Goal: Information Seeking & Learning: Check status

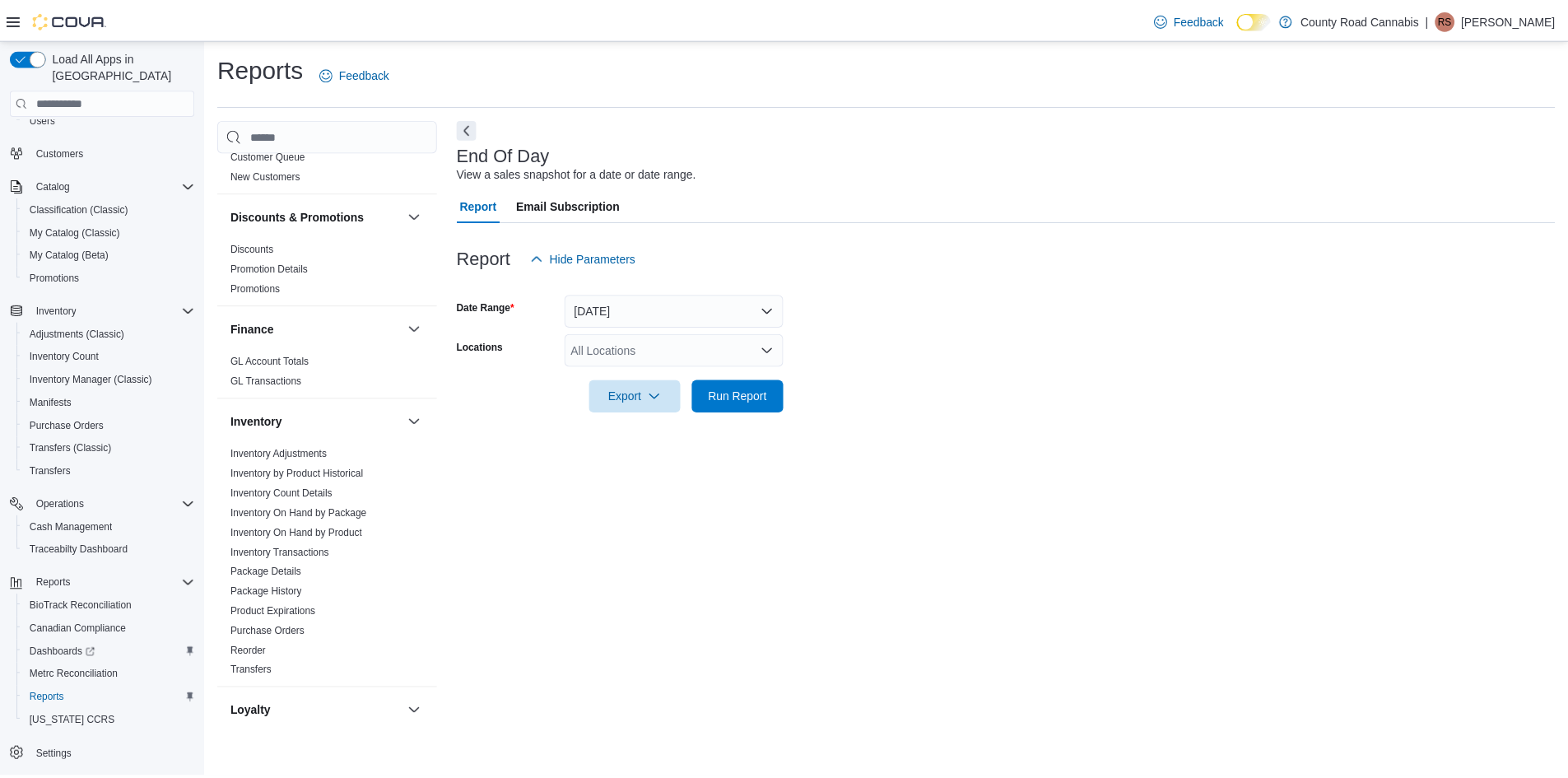
scroll to position [576, 0]
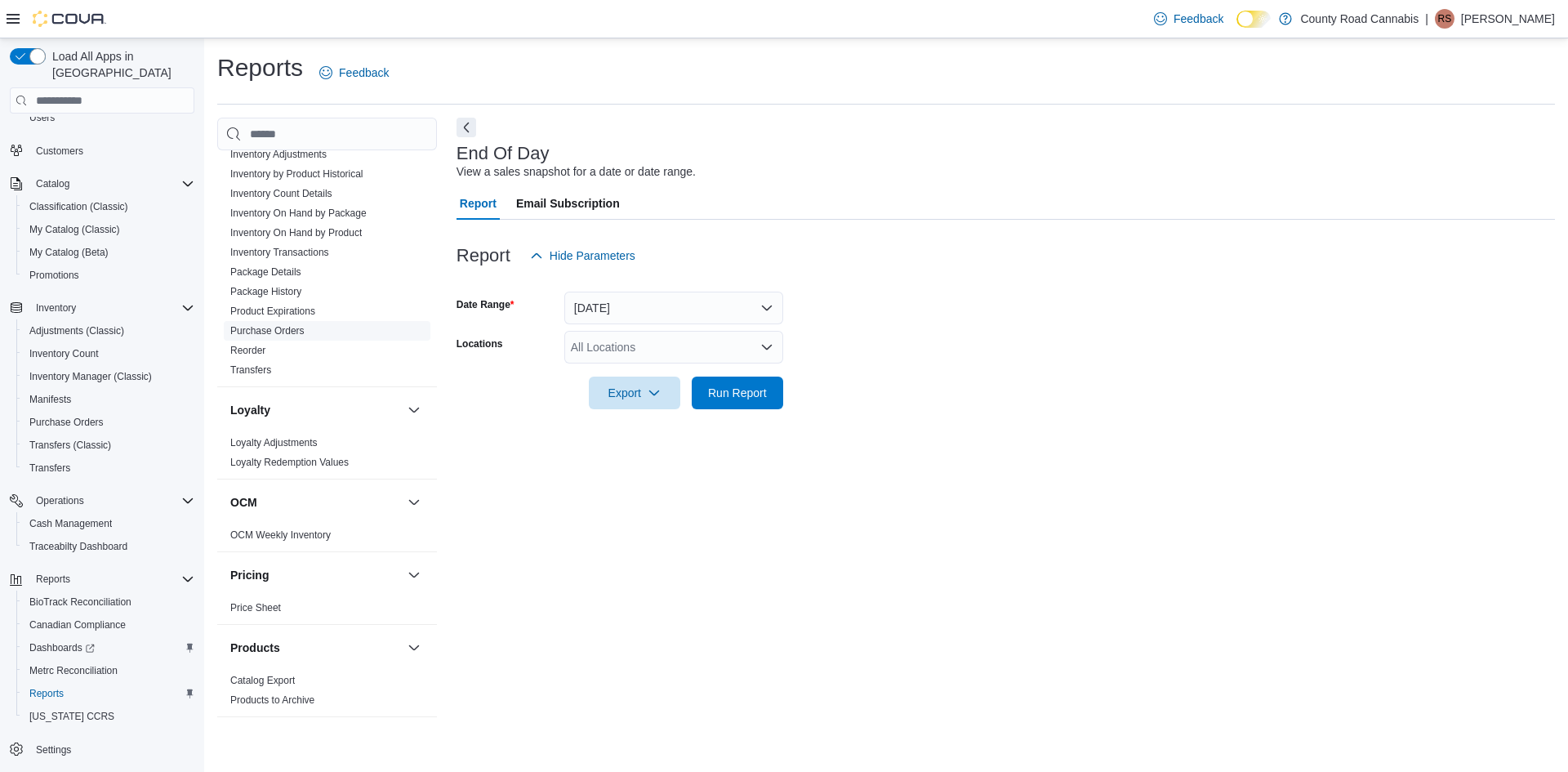
click at [275, 327] on link "Purchase Orders" at bounding box center [268, 331] width 75 height 12
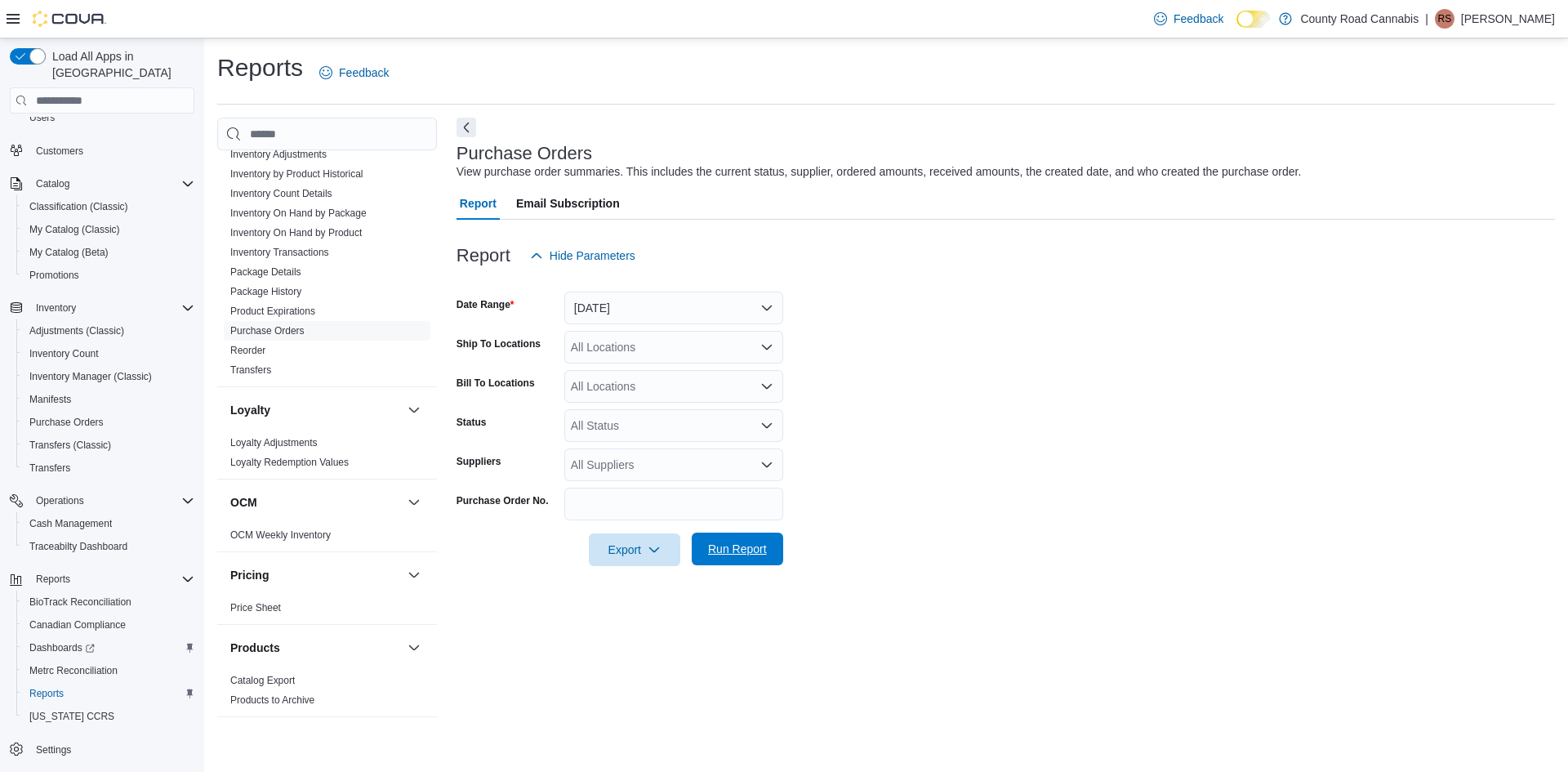
click at [721, 547] on span "Run Report" at bounding box center [737, 548] width 59 height 17
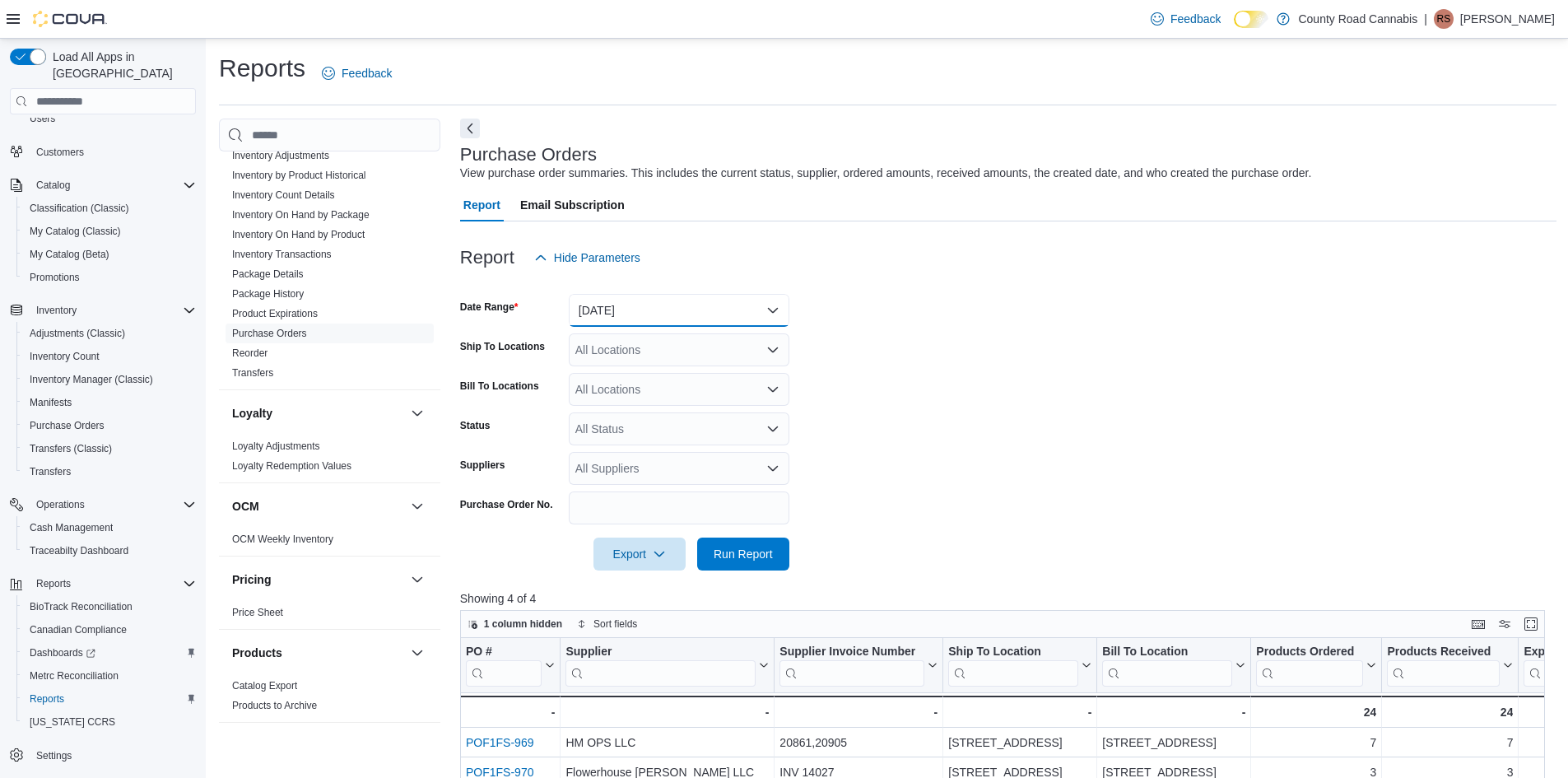
click at [641, 308] on button "Yesterday" at bounding box center [679, 309] width 220 height 33
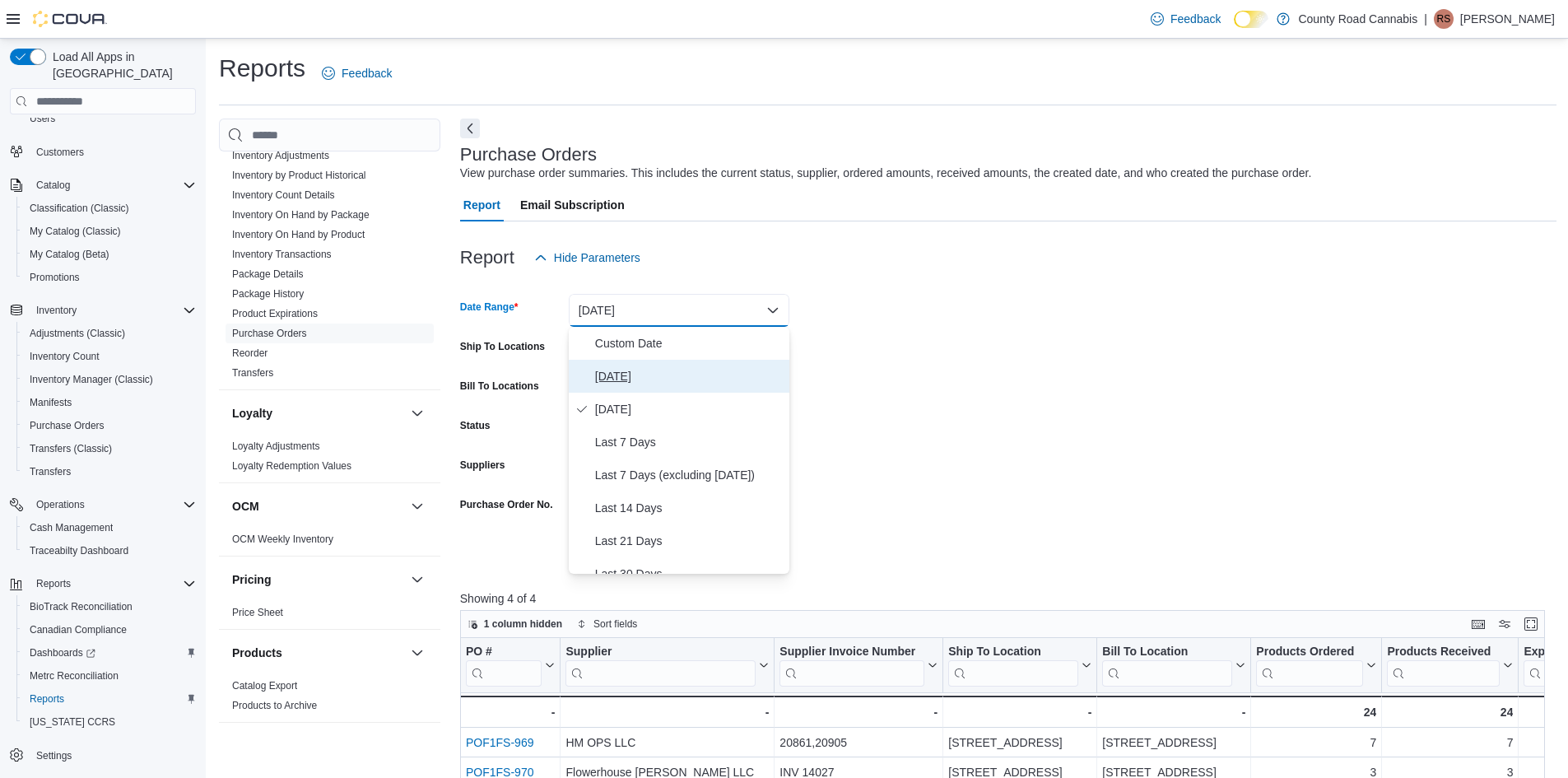
click at [618, 377] on span "Today" at bounding box center [689, 377] width 188 height 20
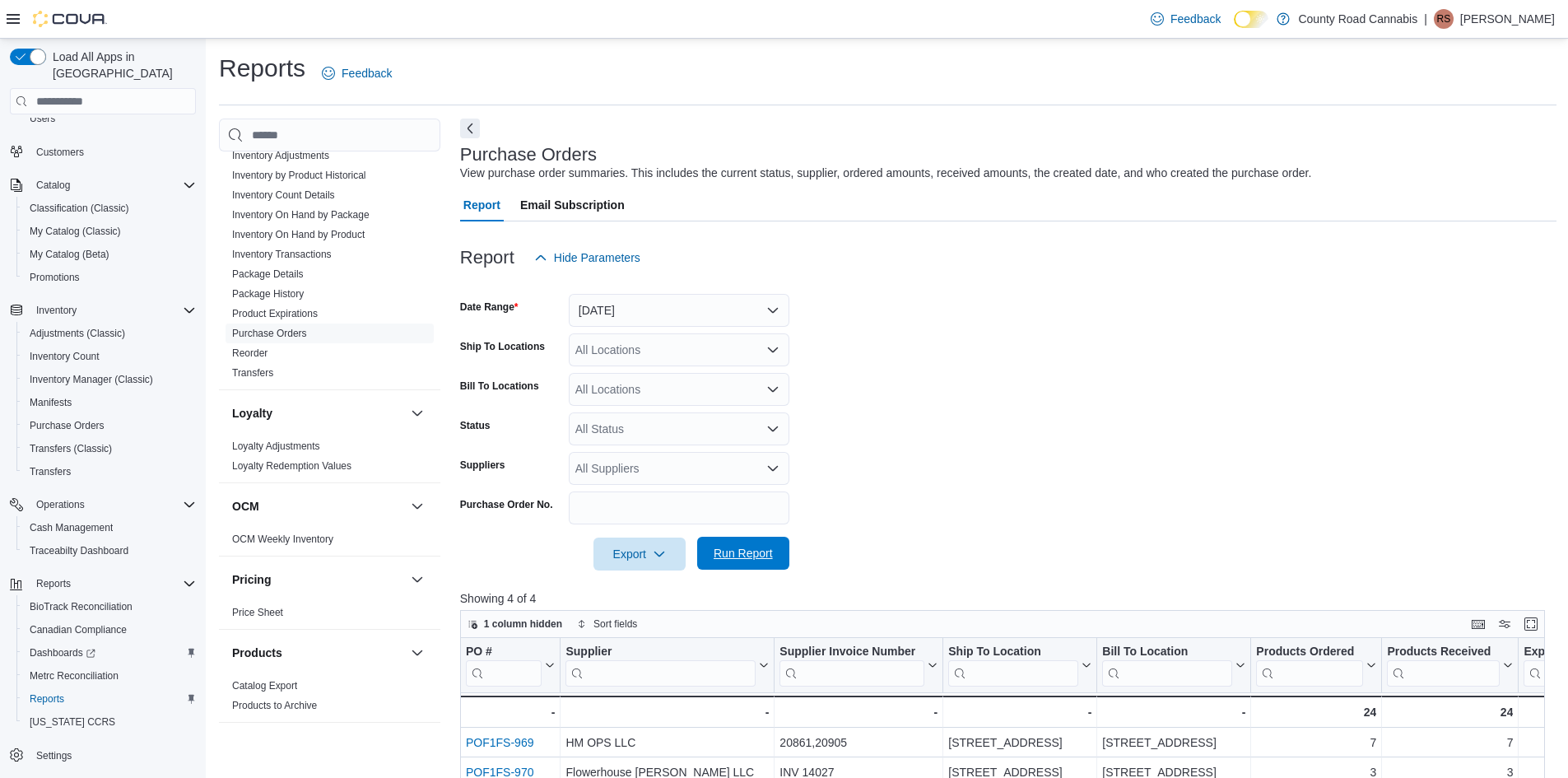
click at [746, 550] on span "Run Report" at bounding box center [743, 553] width 59 height 17
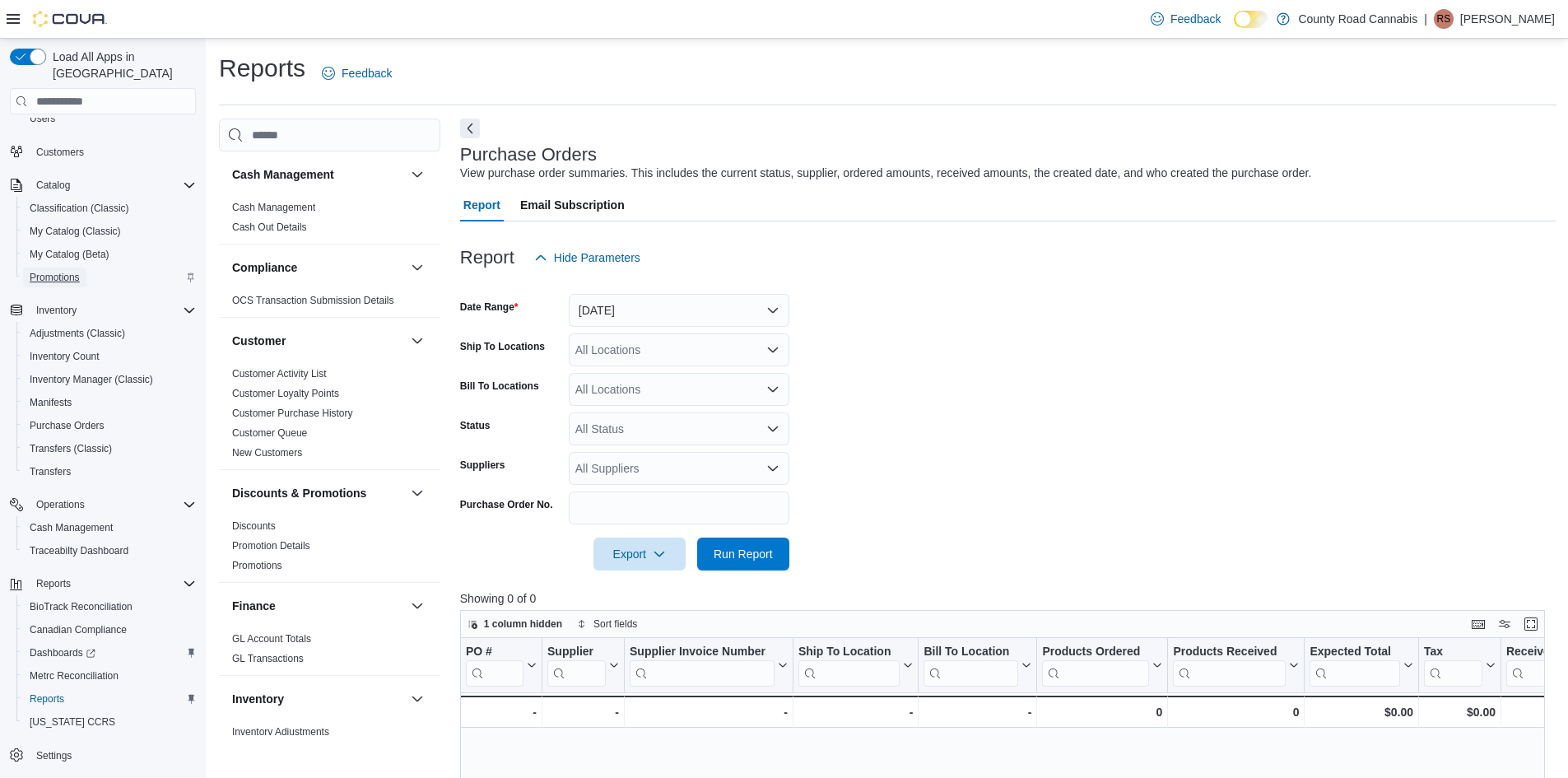
click at [47, 271] on span "Promotions" at bounding box center [54, 277] width 50 height 13
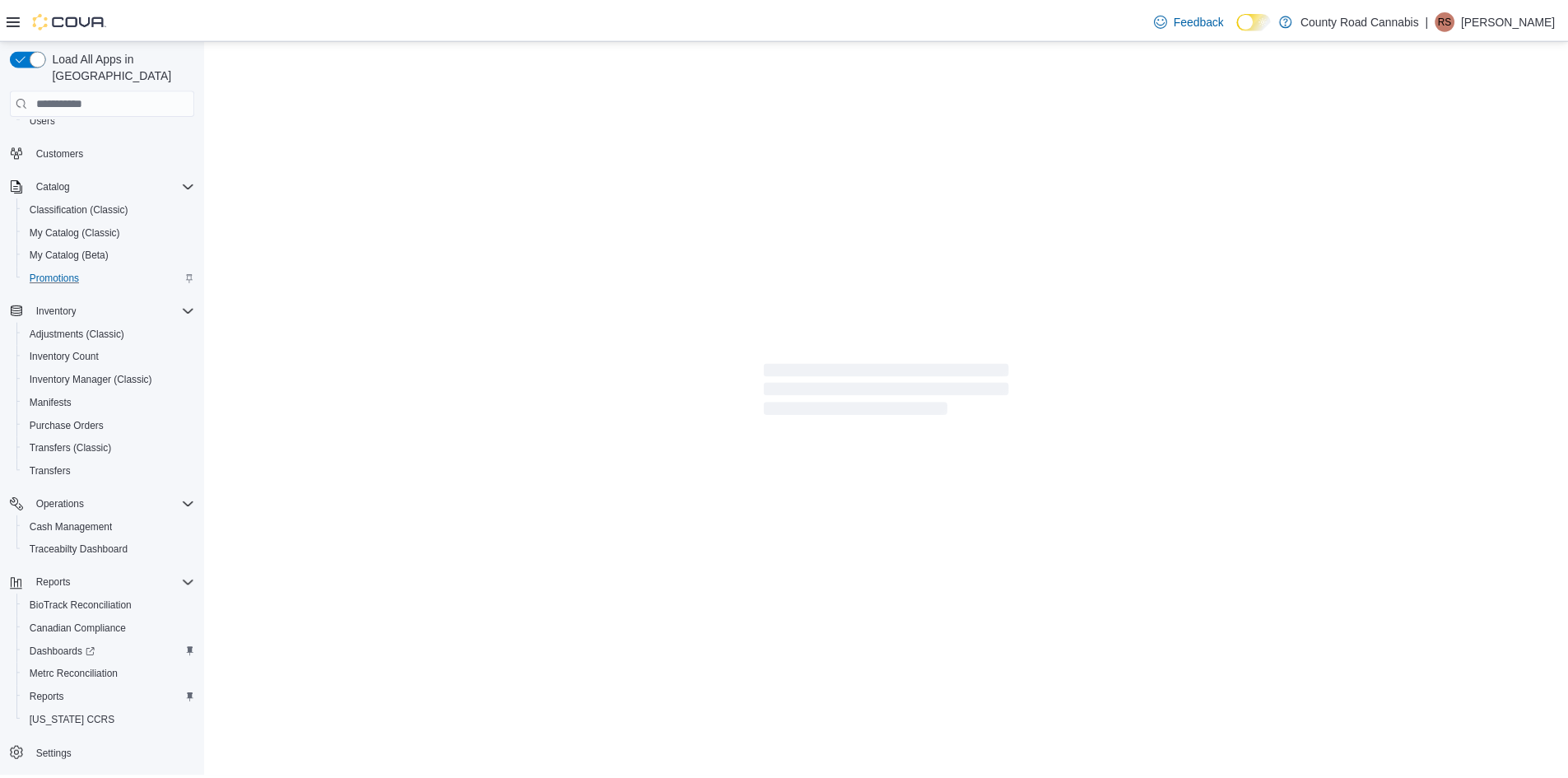
scroll to position [84, 0]
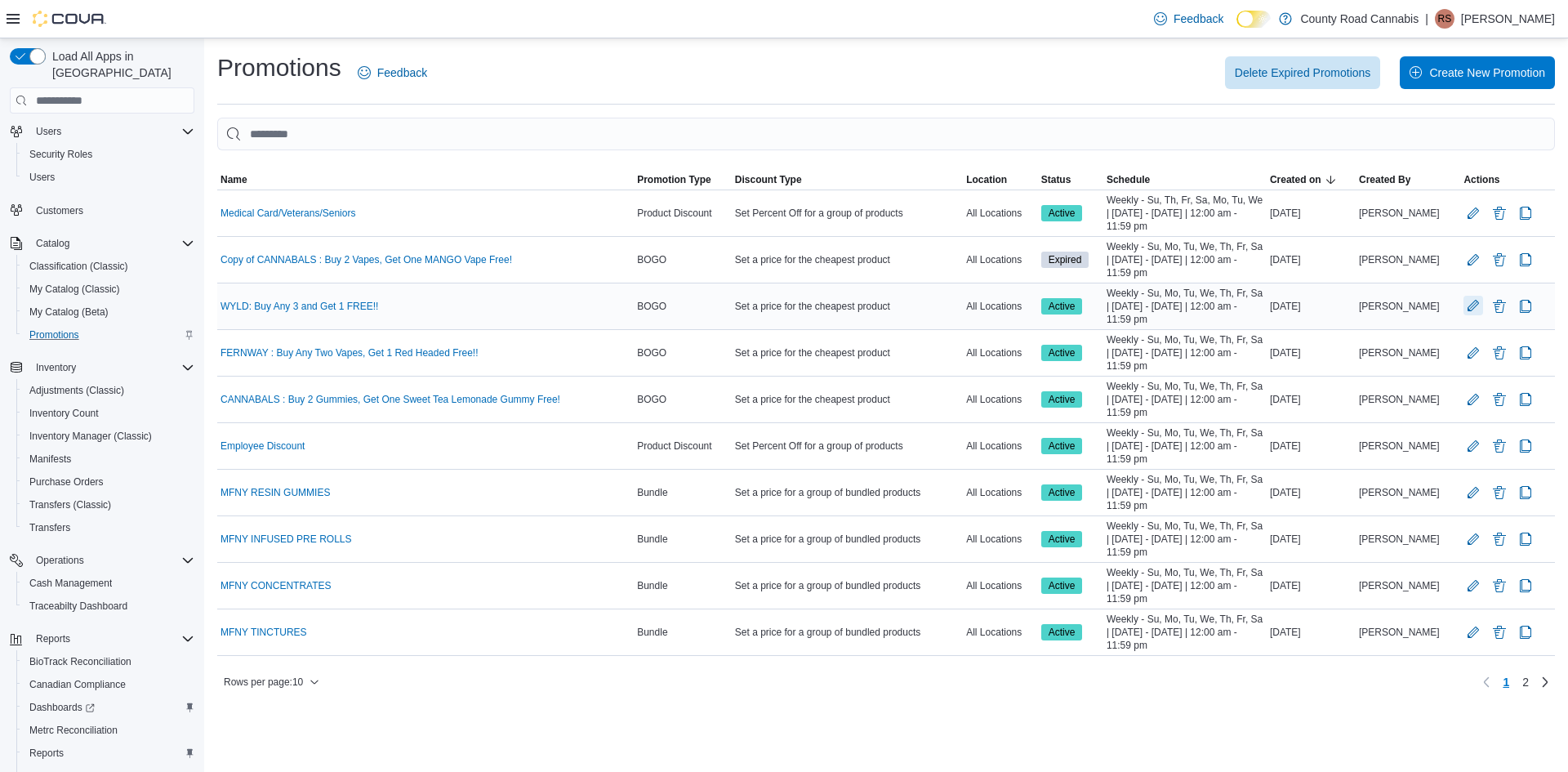
click at [1472, 309] on button "Edit Promotion" at bounding box center [1473, 305] width 20 height 20
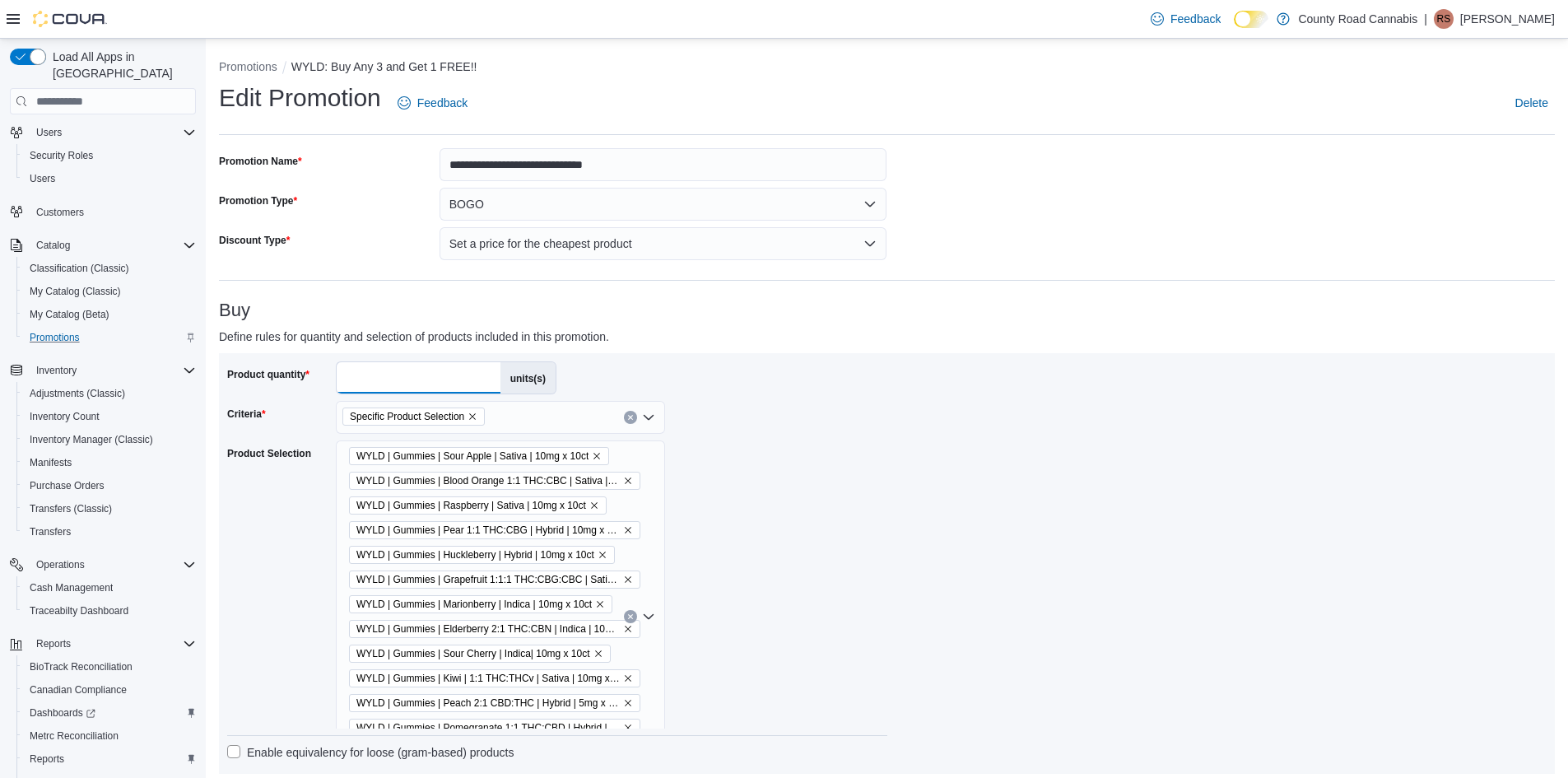
drag, startPoint x: 359, startPoint y: 382, endPoint x: 322, endPoint y: 374, distance: 37.9
click at [349, 379] on input "*" at bounding box center [419, 378] width 164 height 32
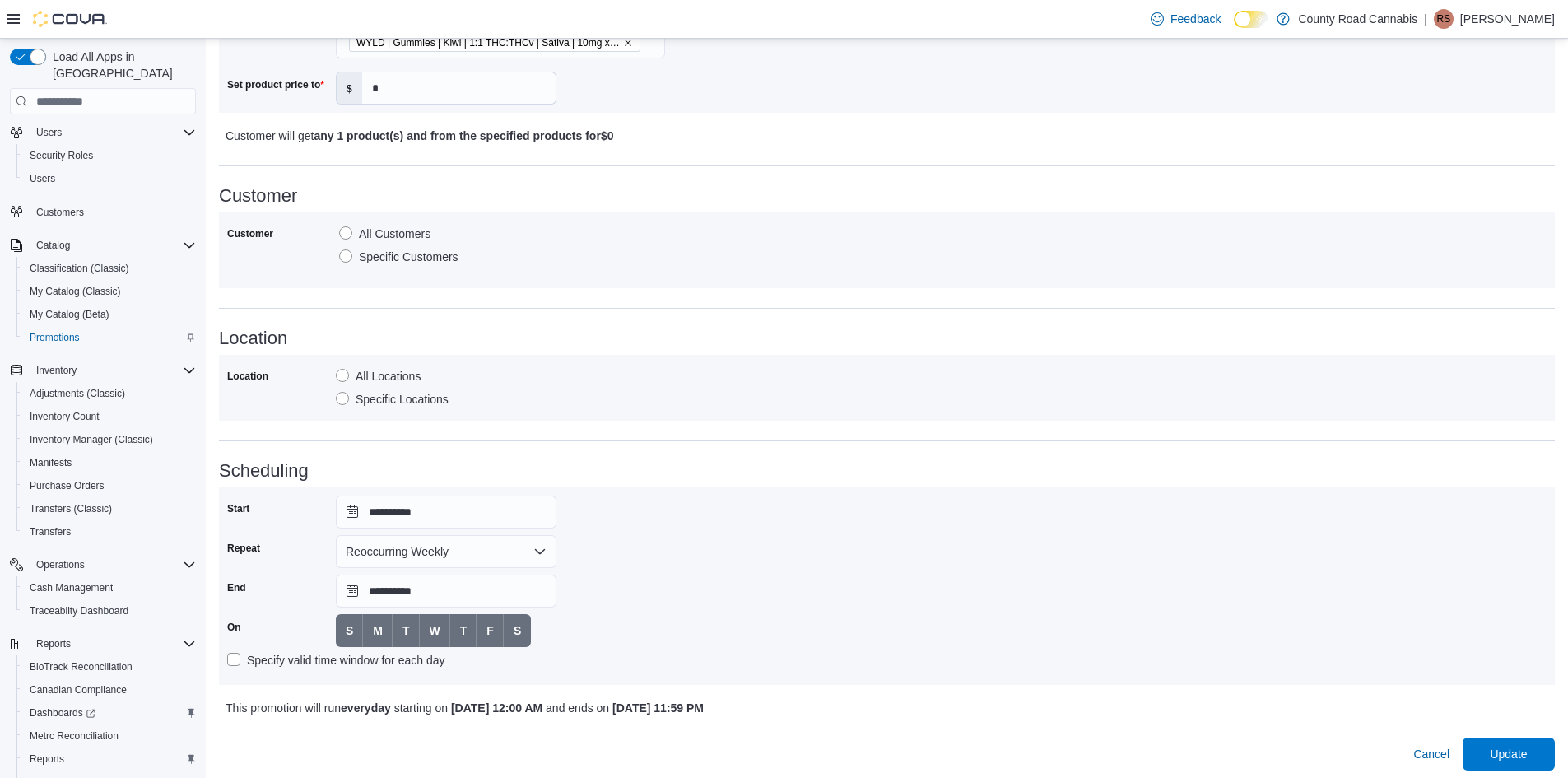
scroll to position [1097, 0]
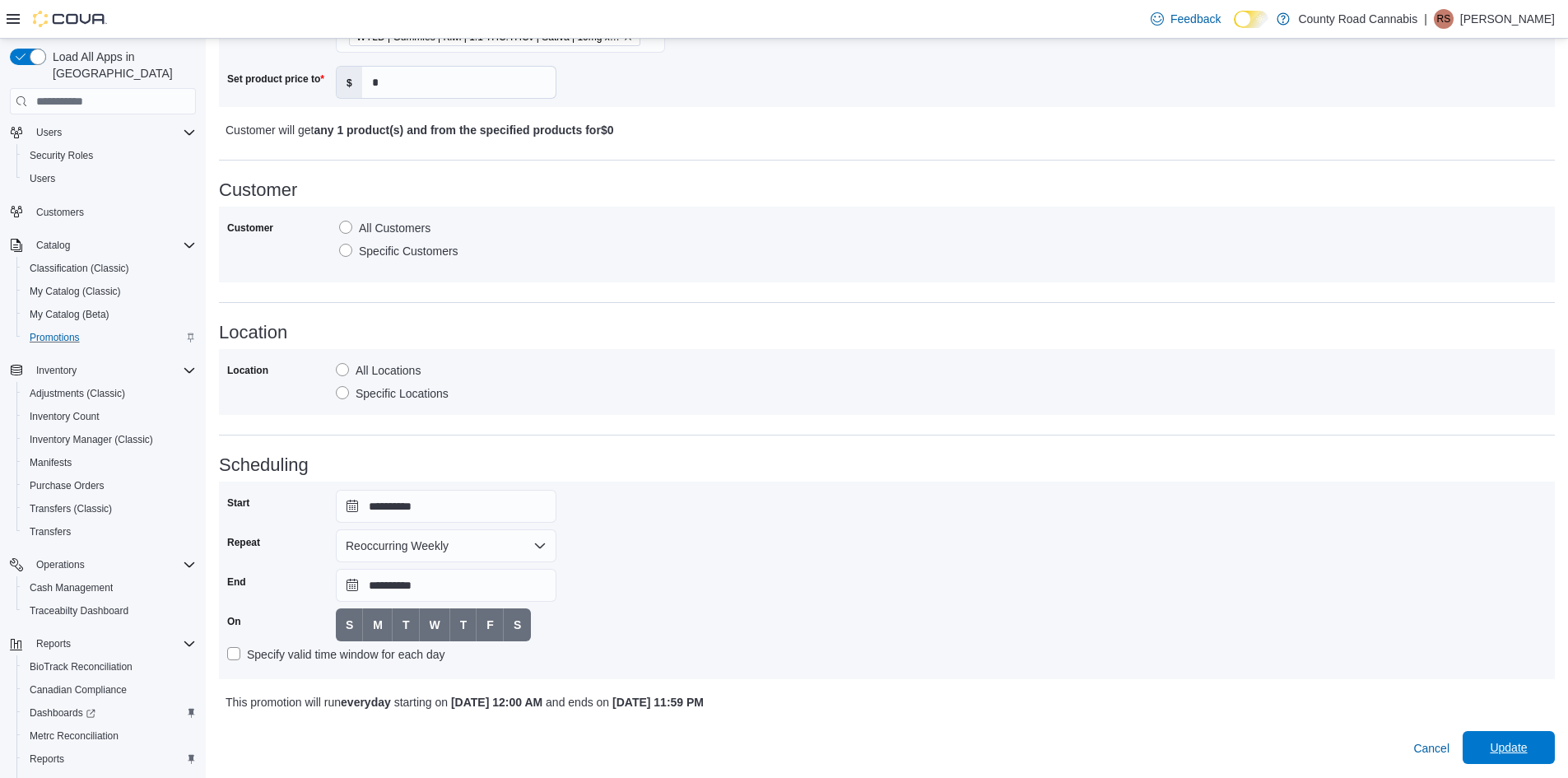
type input "*"
click at [1526, 748] on span "Update" at bounding box center [1507, 747] width 37 height 17
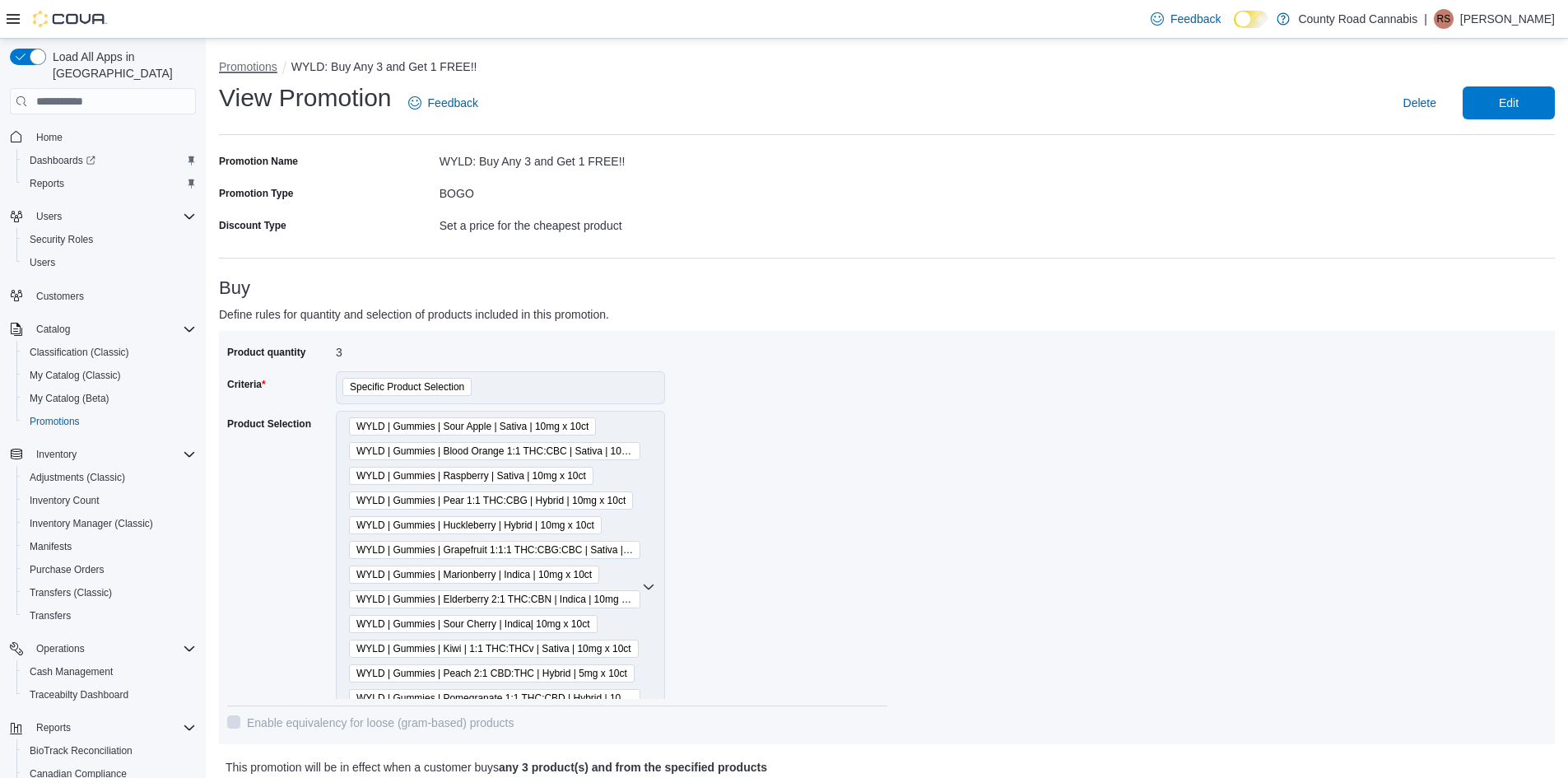
click at [247, 60] on button "Promotions" at bounding box center [248, 66] width 58 height 13
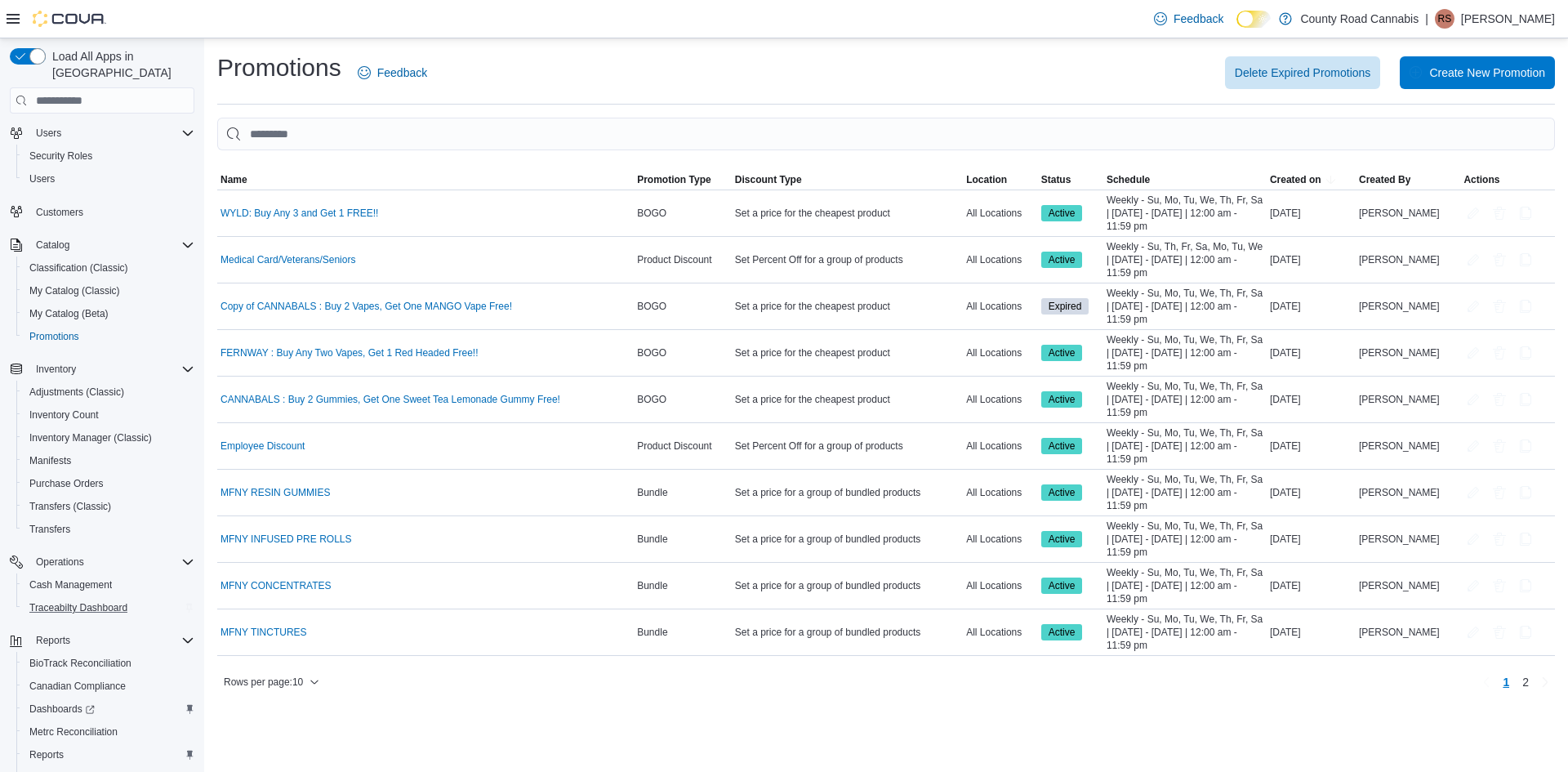
scroll to position [143, 0]
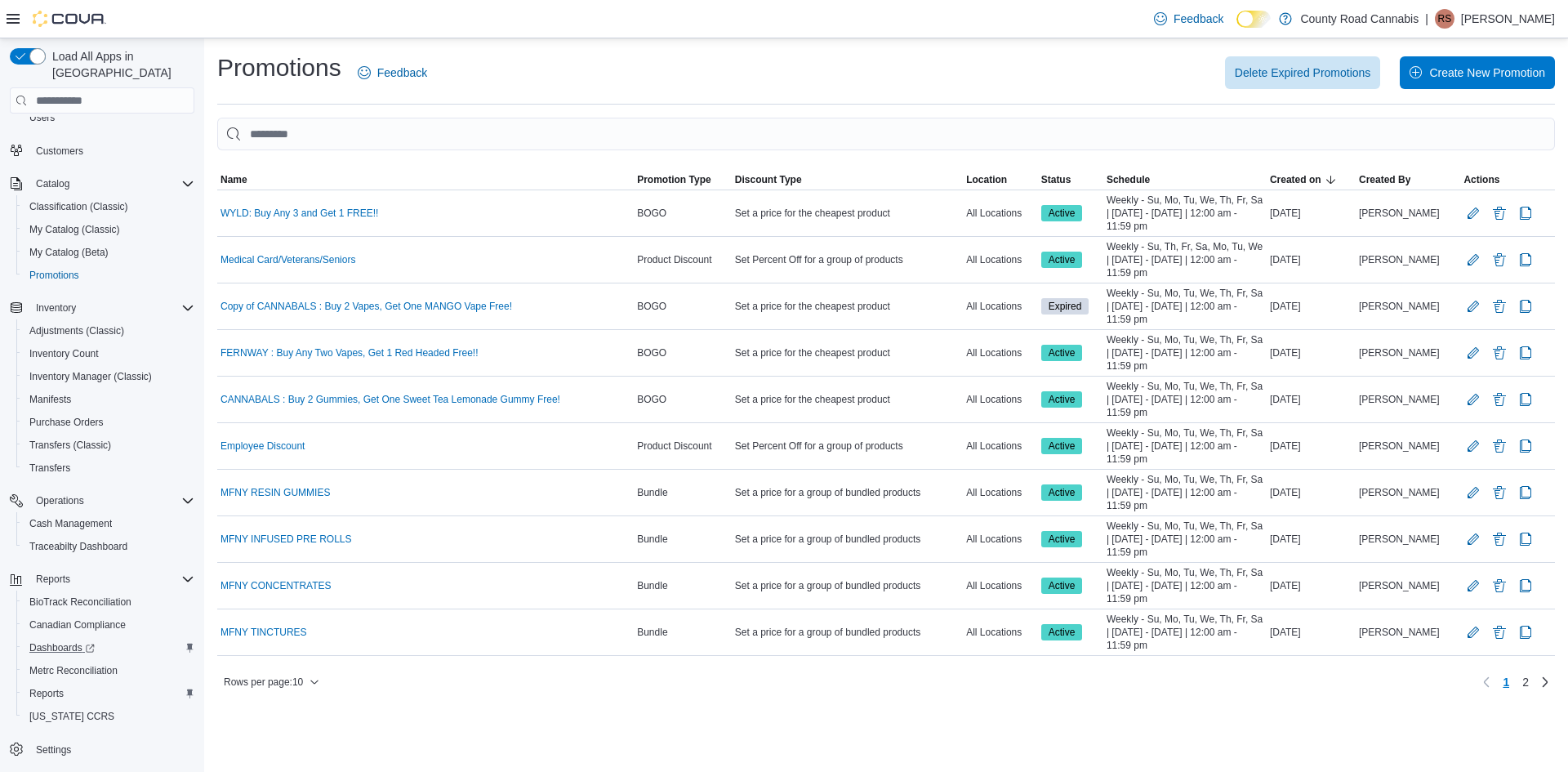
click at [139, 638] on div "Dashboards" at bounding box center [108, 647] width 172 height 20
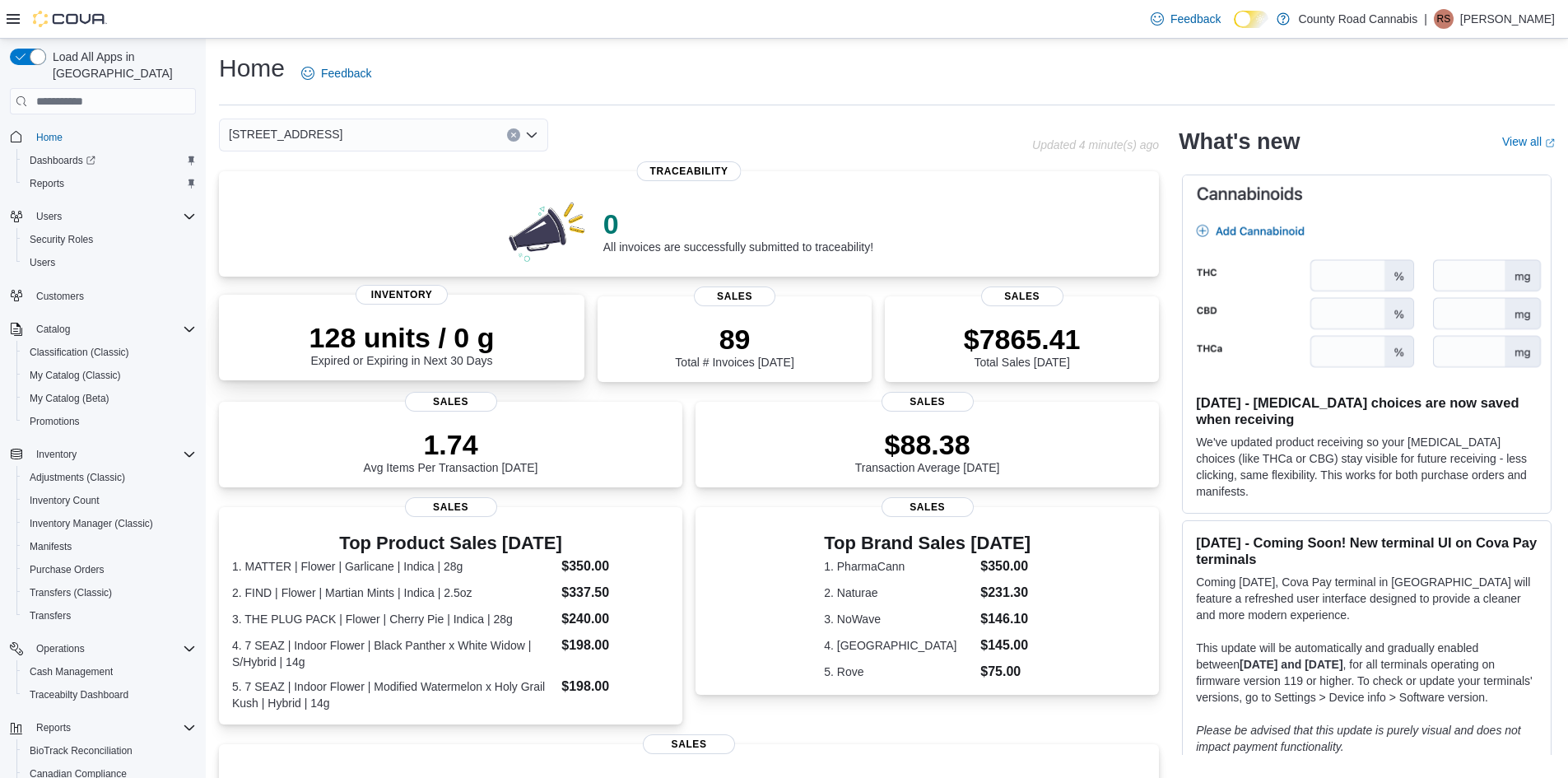
click at [452, 343] on p "128 units / 0 g" at bounding box center [401, 337] width 185 height 33
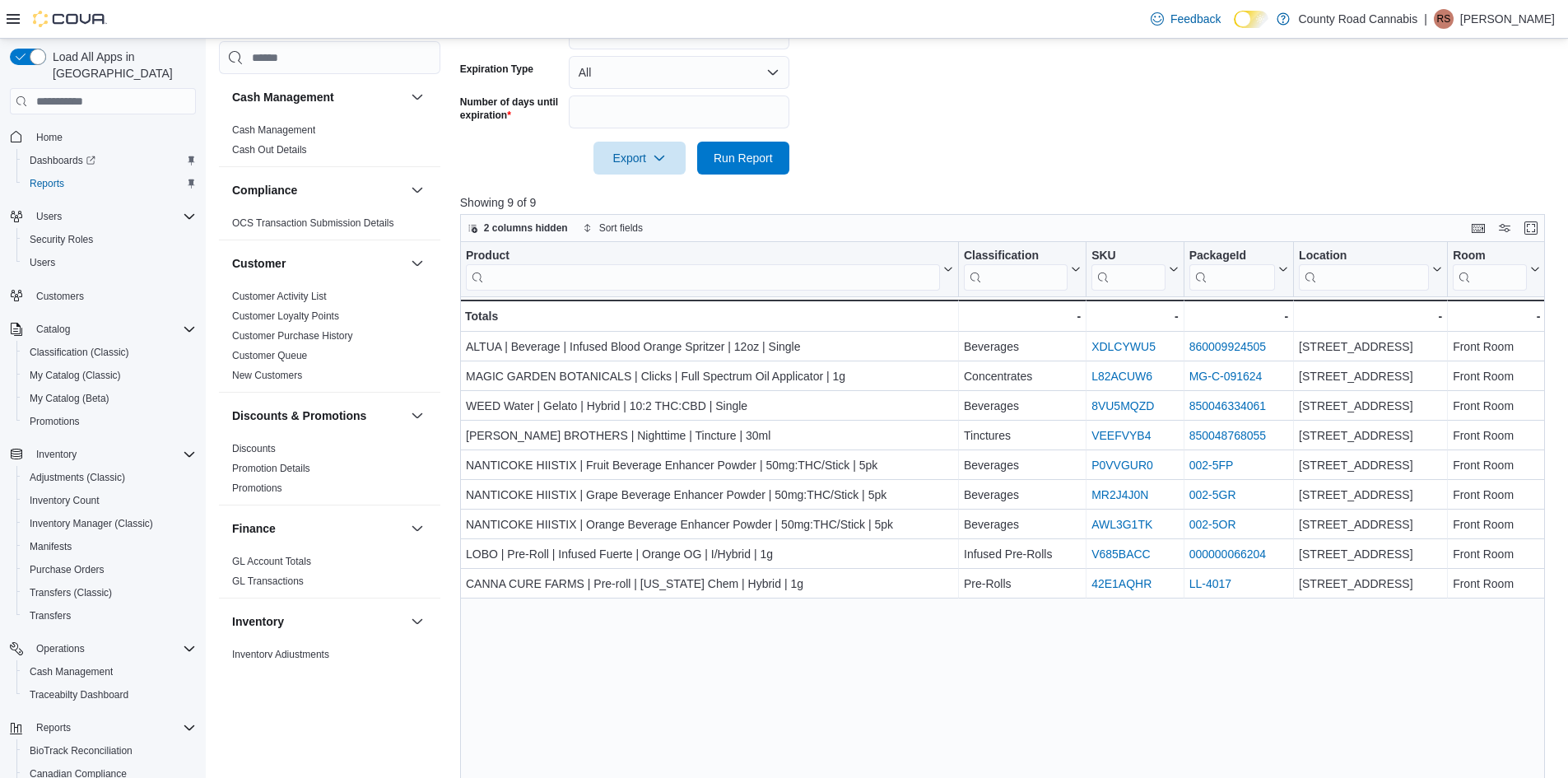
scroll to position [342, 0]
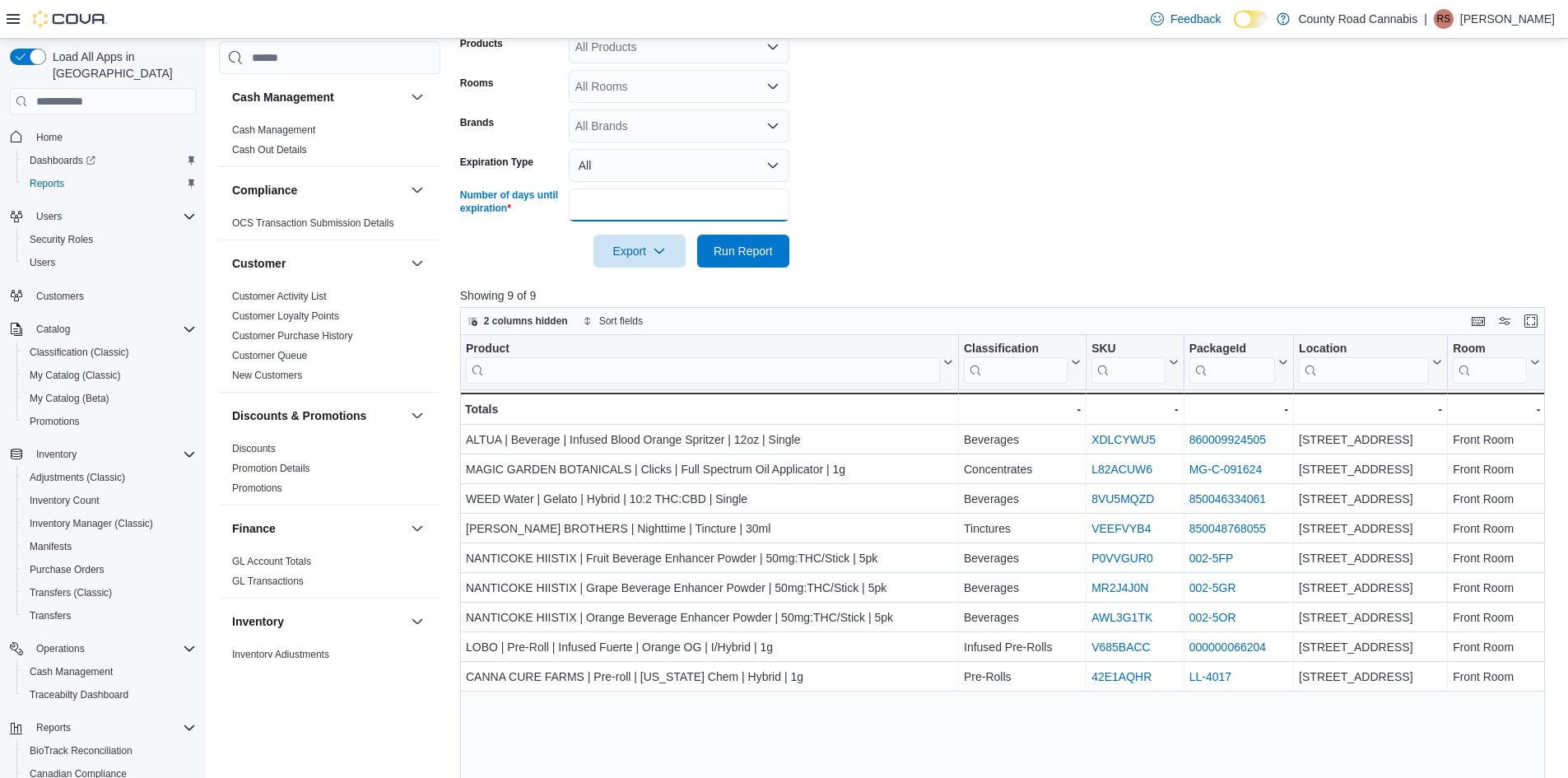
drag, startPoint x: 614, startPoint y: 205, endPoint x: 0, endPoint y: 134, distance: 618.1
click at [123, 171] on div "Load All Apps in New Hub Home Dashboards Reports Users Security Roles Users Cus…" at bounding box center [784, 319] width 1568 height 1247
type input "**"
drag, startPoint x: 758, startPoint y: 244, endPoint x: 873, endPoint y: 727, distance: 496.5
click at [756, 244] on span "Run Report" at bounding box center [743, 251] width 59 height 17
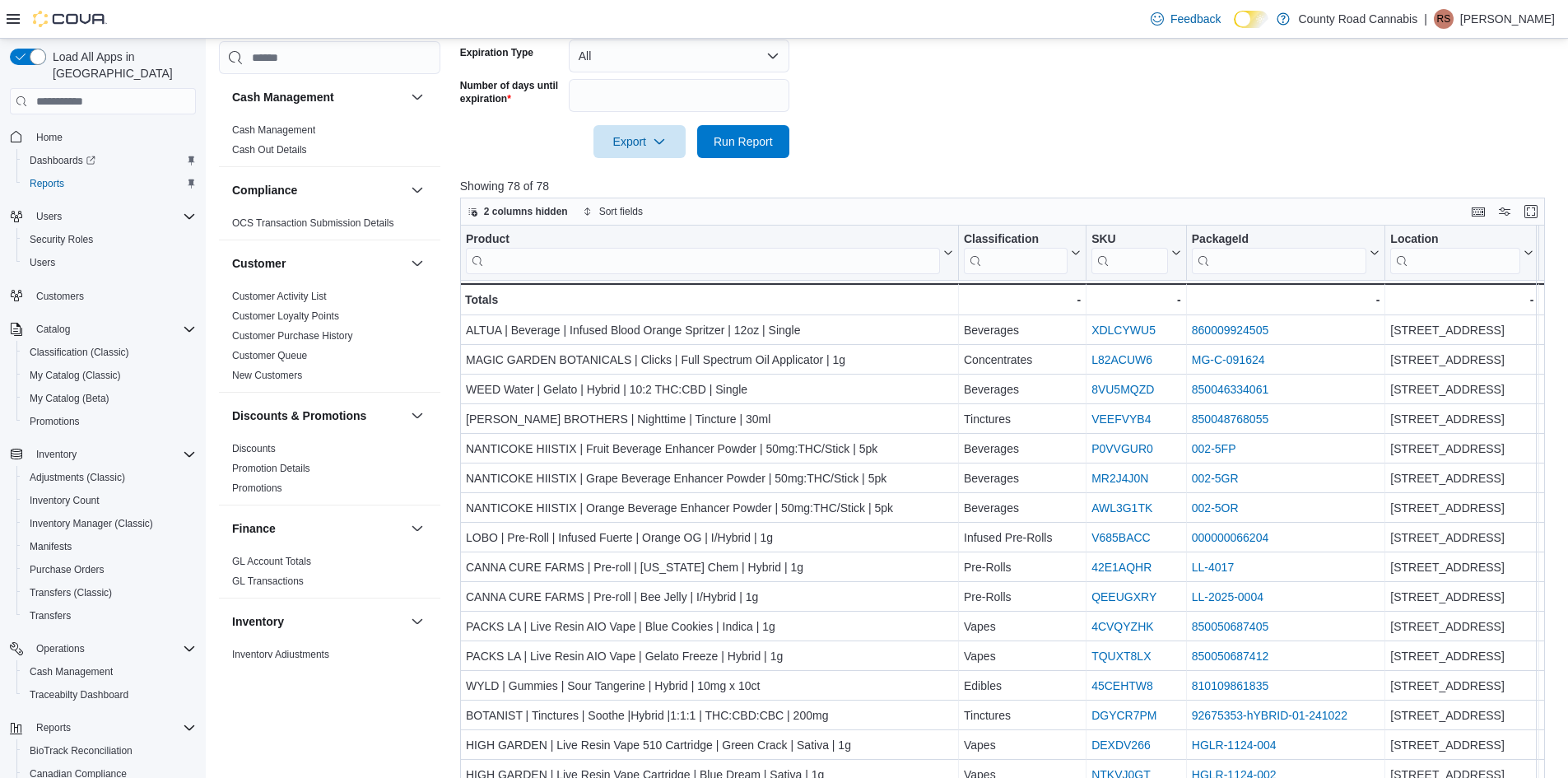
scroll to position [507, 0]
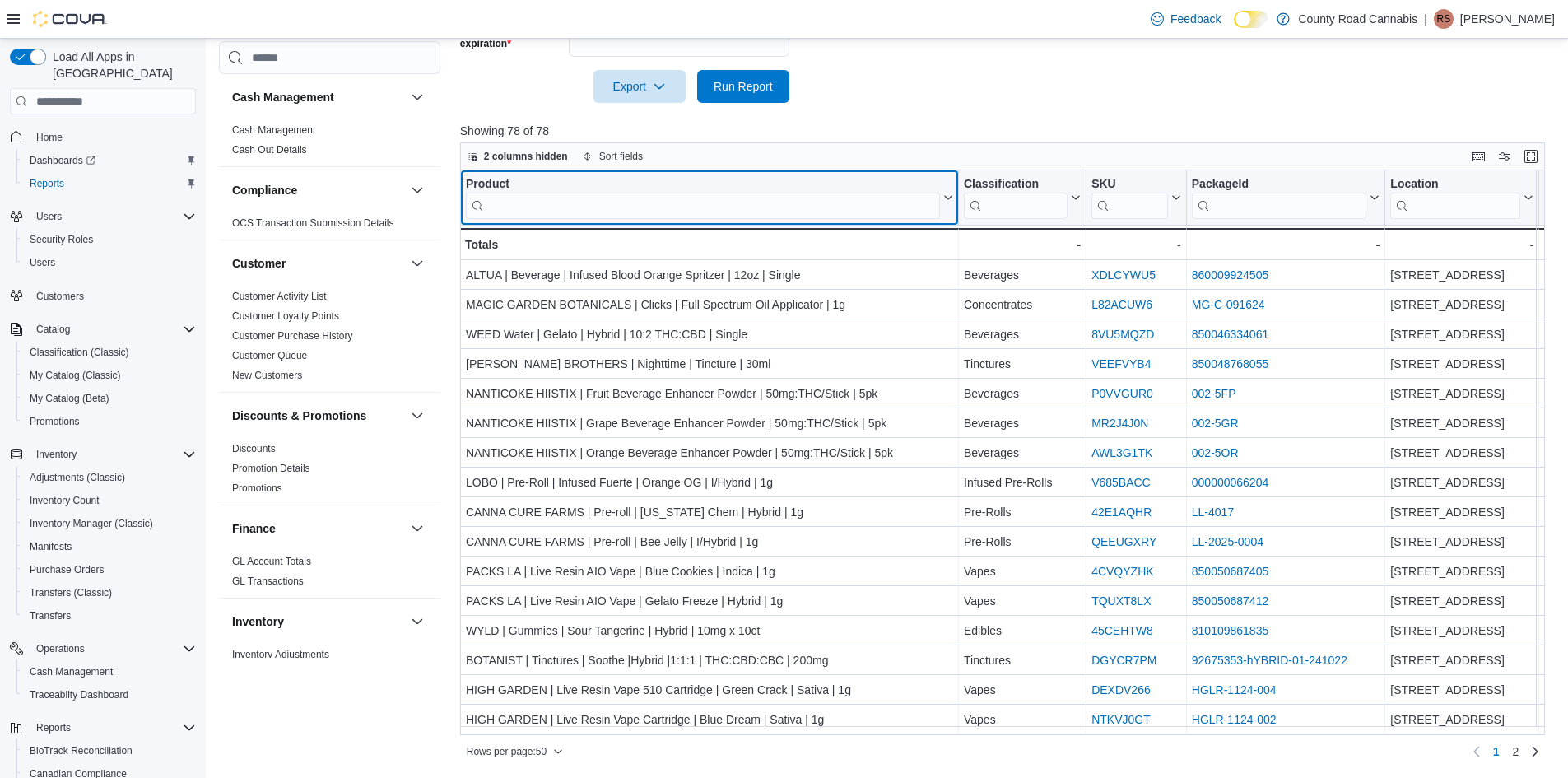
click at [689, 213] on input "search" at bounding box center [702, 206] width 474 height 27
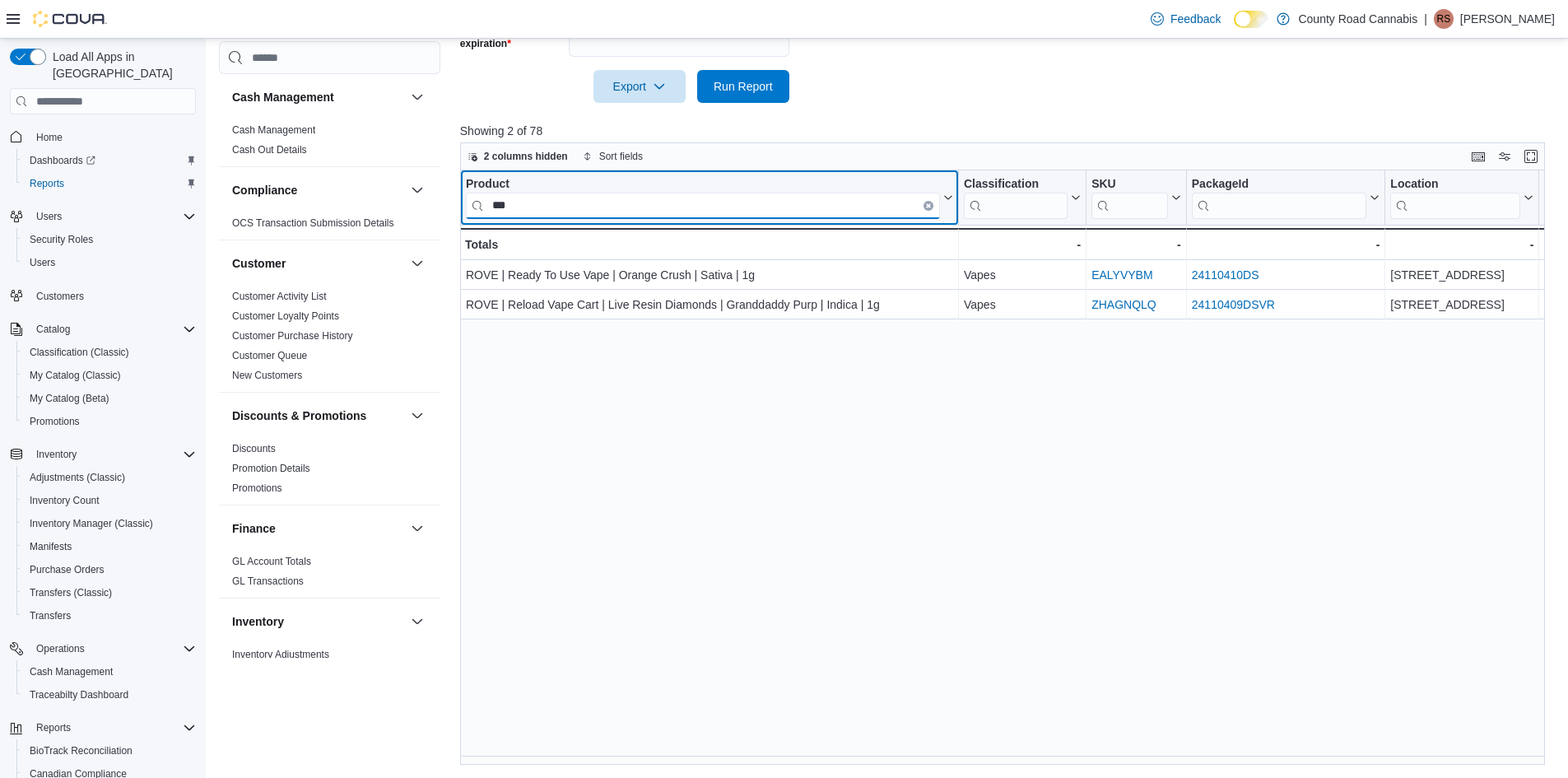
type input "***"
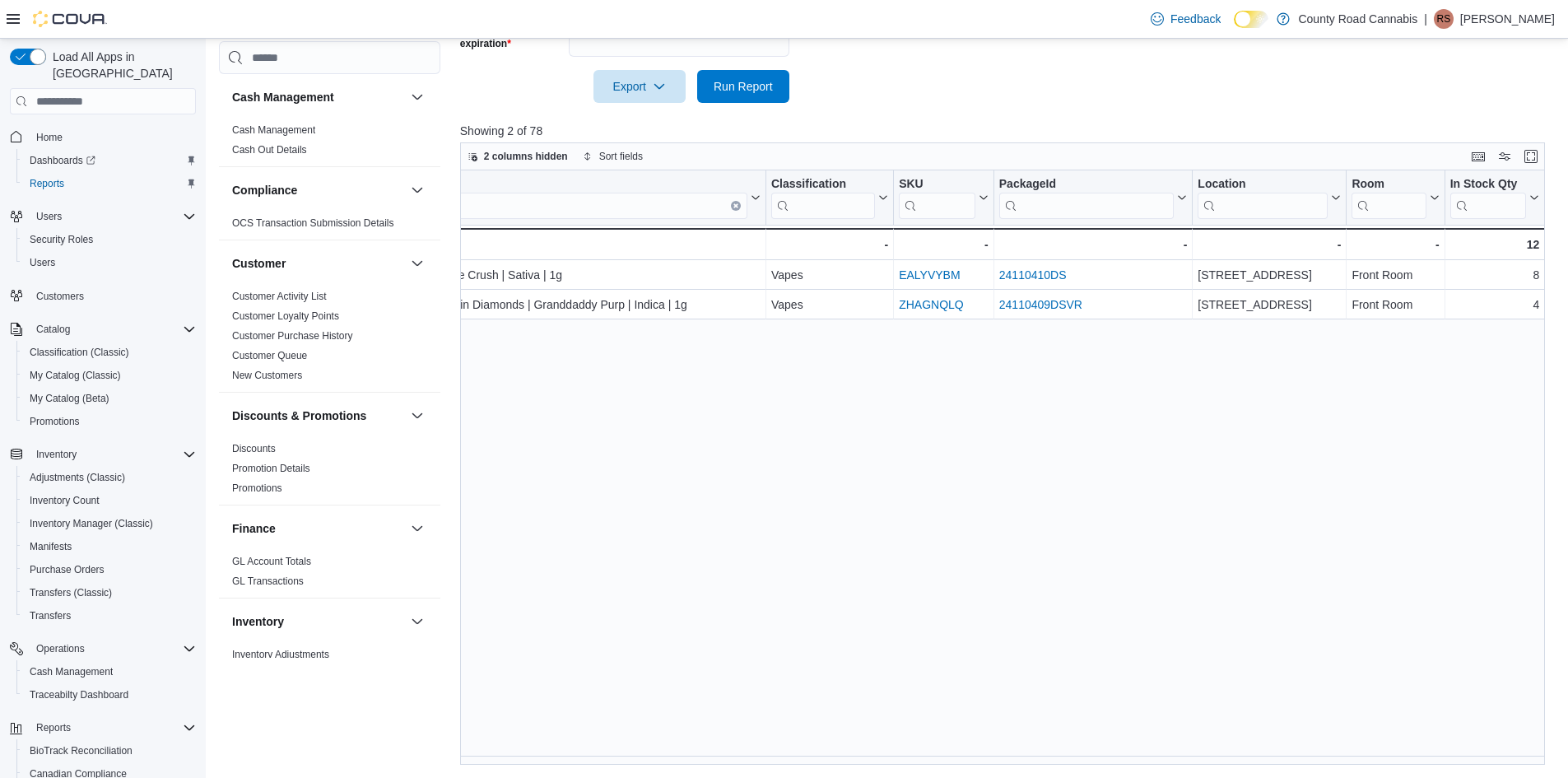
scroll to position [0, 0]
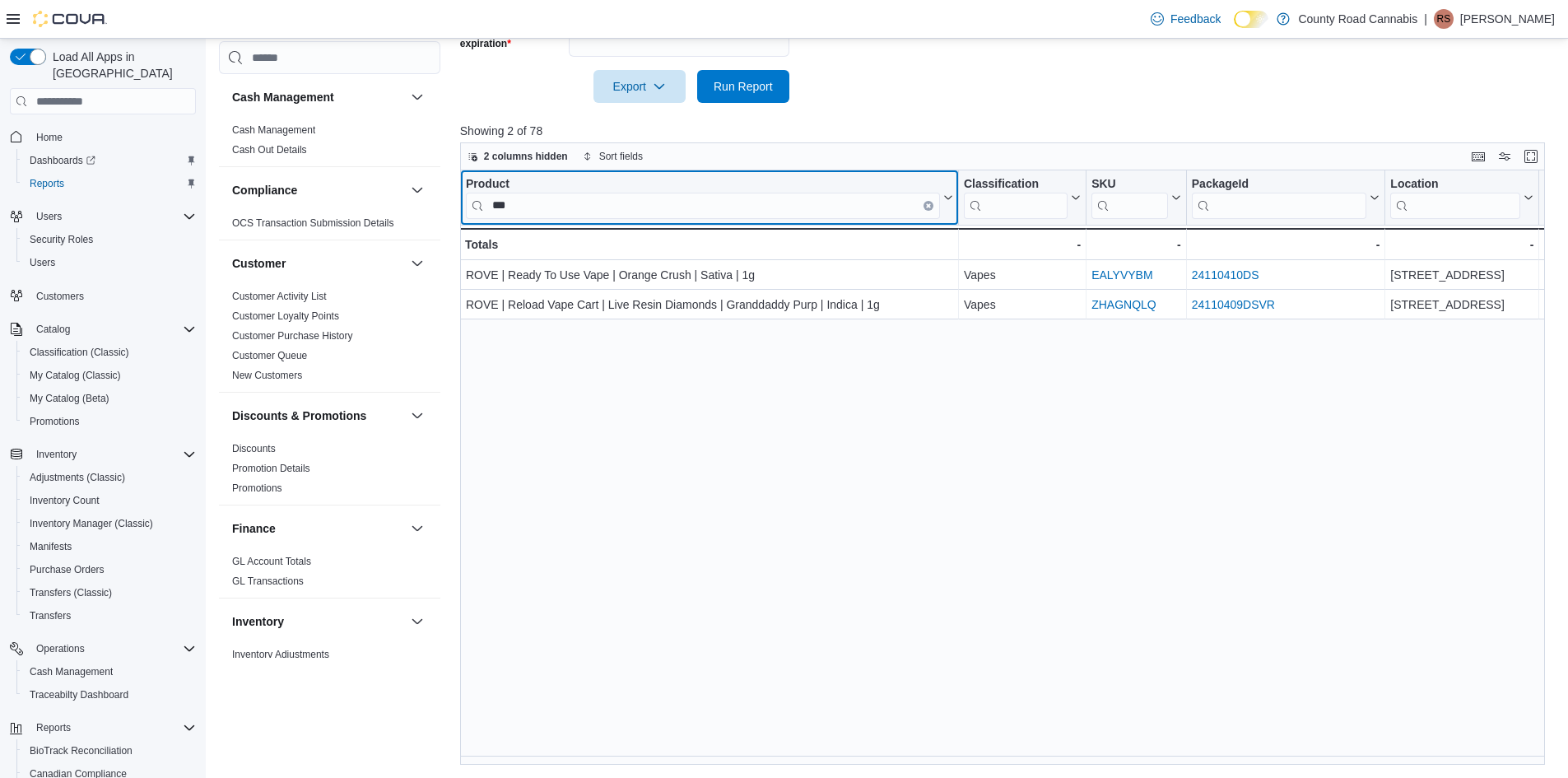
click at [926, 202] on button "Clear input" at bounding box center [928, 206] width 10 height 10
